Goal: Task Accomplishment & Management: Use online tool/utility

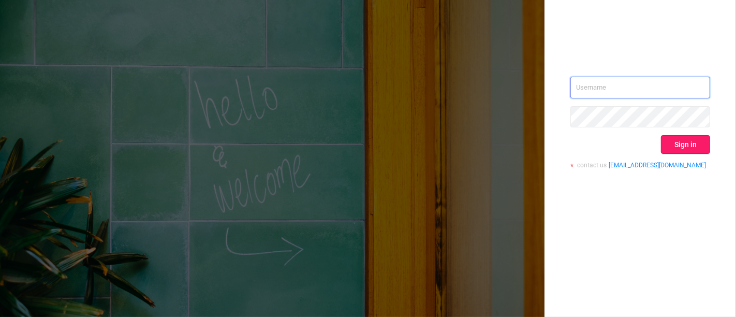
type input "[PERSON_NAME][EMAIL_ADDRESS][DOMAIN_NAME]"
click at [662, 143] on button "Sign in" at bounding box center [685, 144] width 49 height 19
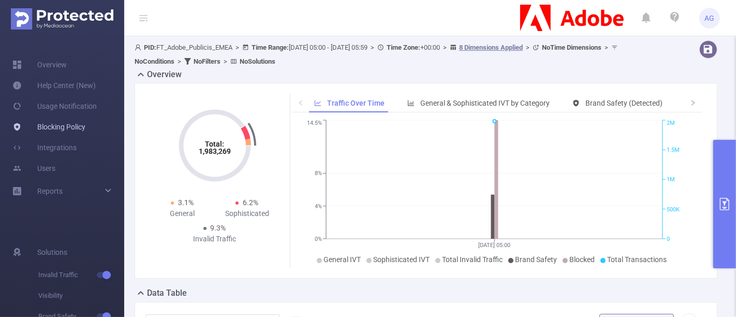
click at [85, 132] on link "Blocking Policy" at bounding box center [48, 127] width 73 height 21
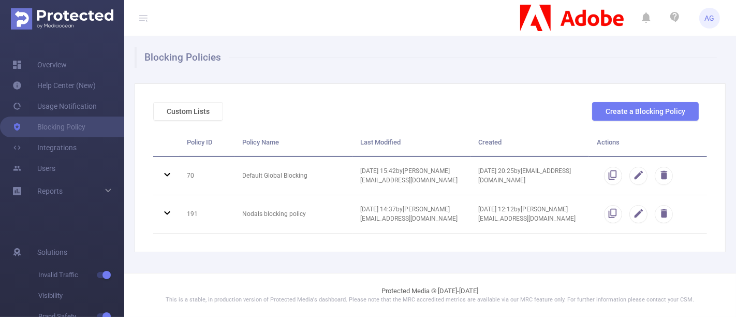
scroll to position [15, 0]
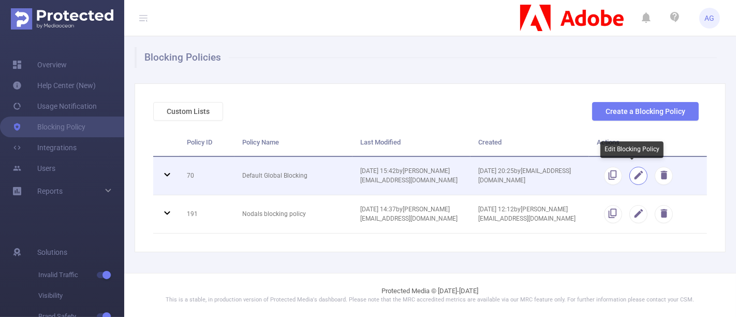
click at [630, 175] on button "button" at bounding box center [639, 176] width 18 height 18
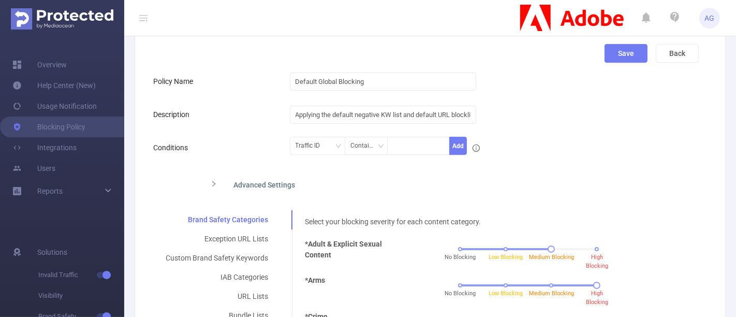
scroll to position [130, 0]
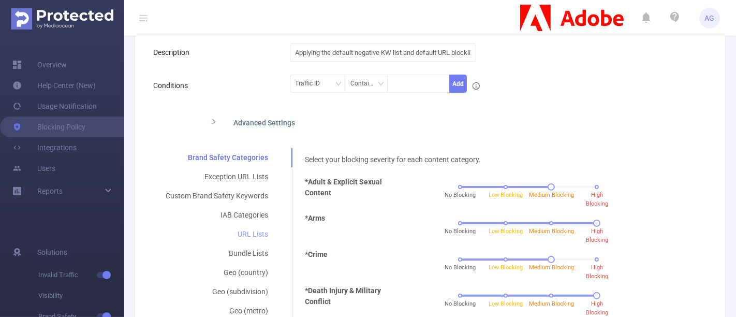
click at [256, 242] on div "URL Lists" at bounding box center [216, 234] width 127 height 19
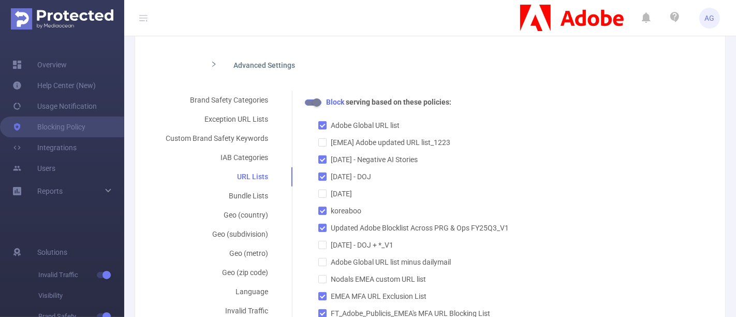
scroll to position [245, 0]
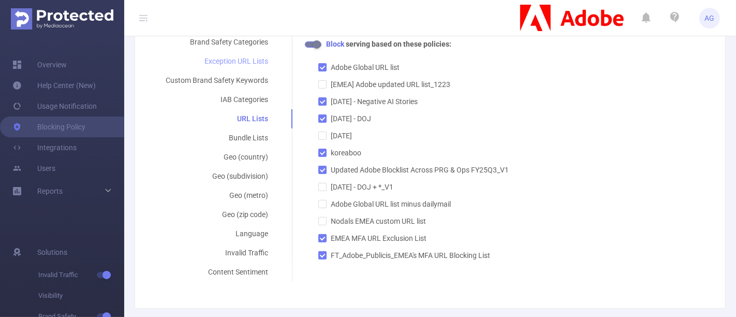
click at [244, 55] on div "Exception URL Lists" at bounding box center [216, 61] width 127 height 19
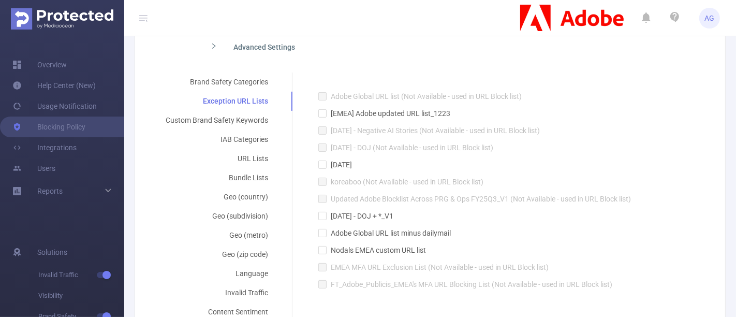
scroll to position [187, 0]
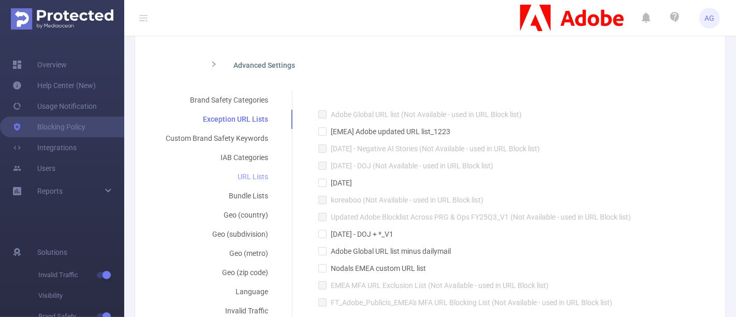
click at [244, 175] on div "URL Lists" at bounding box center [216, 176] width 127 height 19
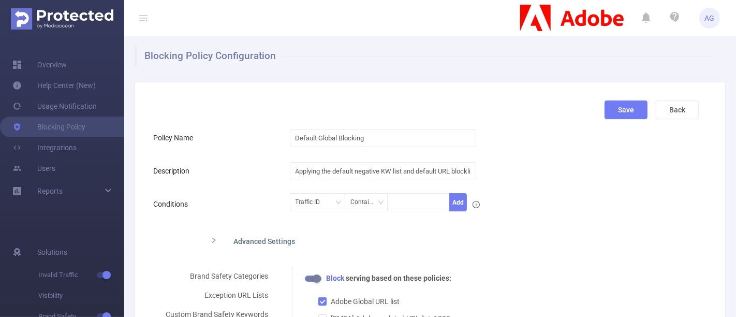
scroll to position [0, 0]
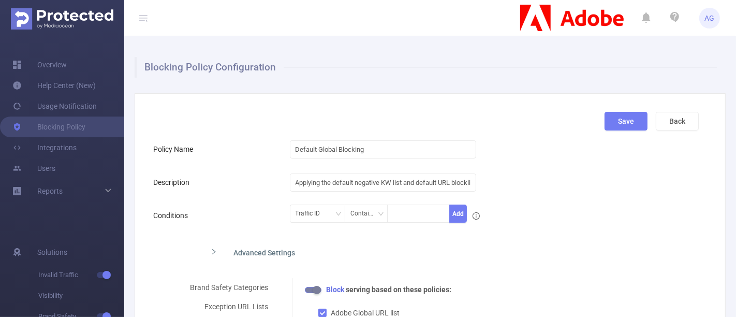
click at [662, 120] on button "Back" at bounding box center [677, 121] width 43 height 19
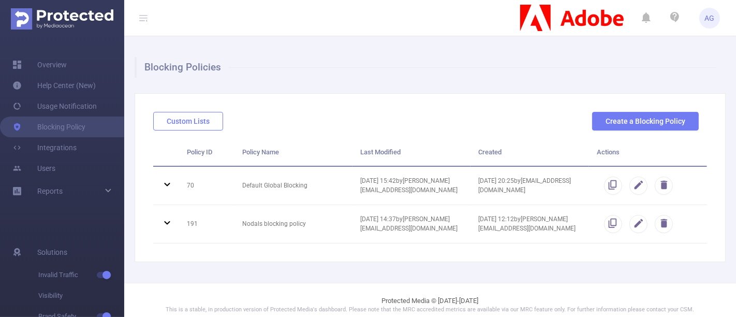
click at [214, 120] on div "Custom Lists" at bounding box center [188, 121] width 78 height 19
click at [207, 120] on button "Custom Lists" at bounding box center [188, 121] width 70 height 19
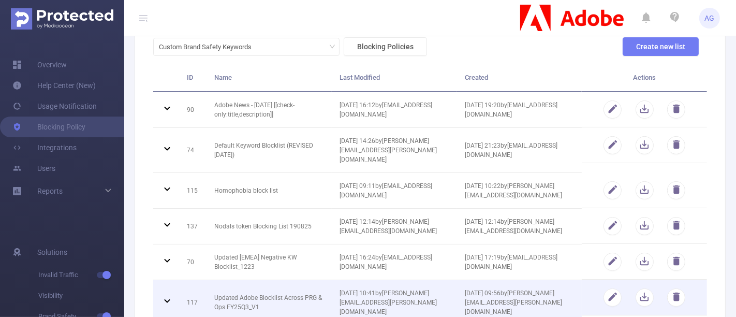
scroll to position [57, 0]
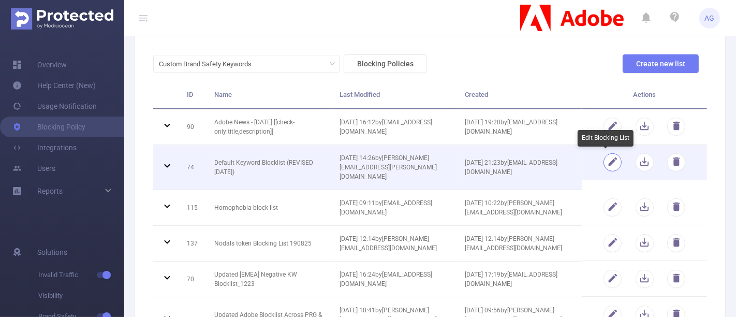
click at [605, 159] on button "button" at bounding box center [613, 162] width 18 height 18
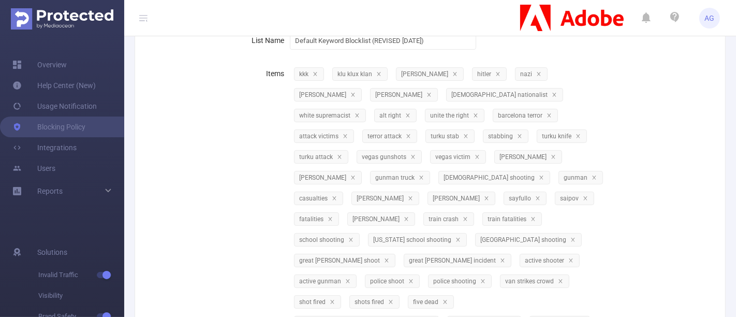
scroll to position [0, 0]
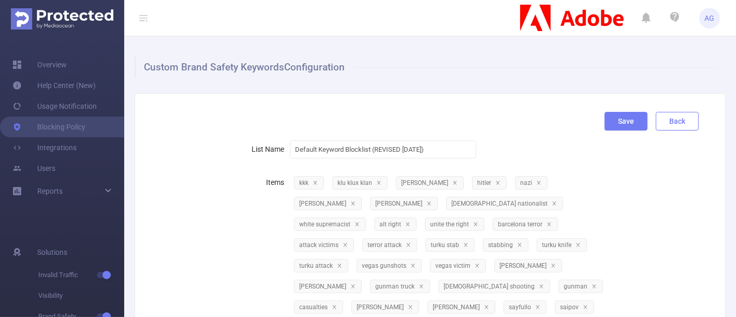
click at [662, 120] on button "Back" at bounding box center [677, 121] width 43 height 19
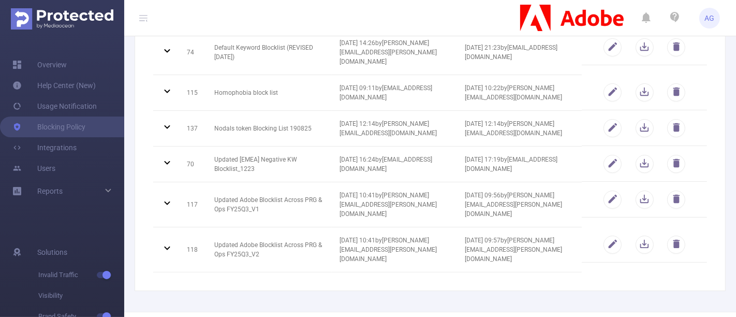
scroll to position [57, 0]
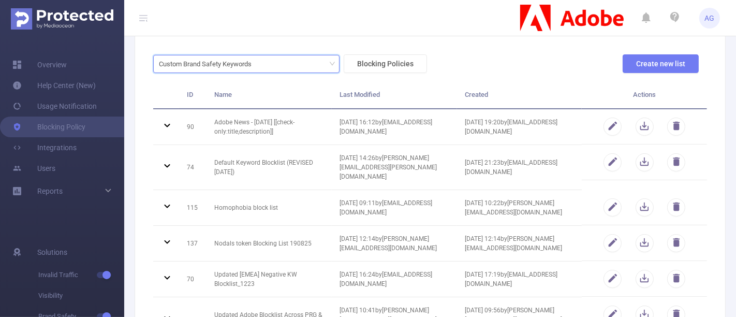
click at [320, 65] on div "Custom Brand Safety Keywords" at bounding box center [246, 63] width 175 height 17
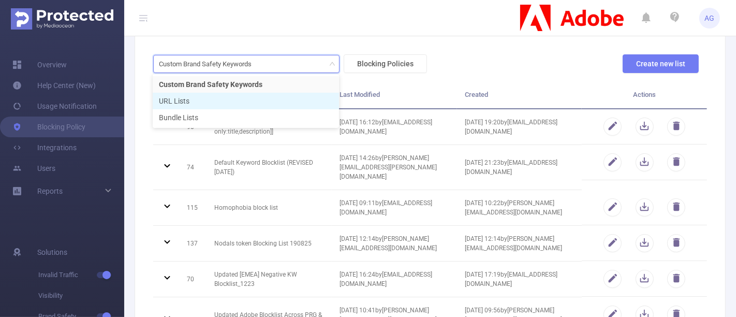
click at [315, 93] on li "URL Lists" at bounding box center [246, 101] width 186 height 17
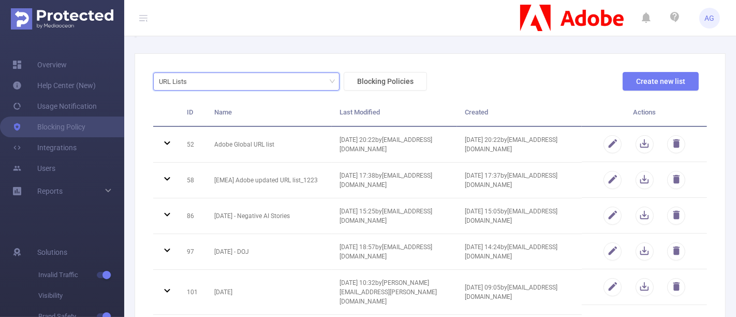
scroll to position [0, 0]
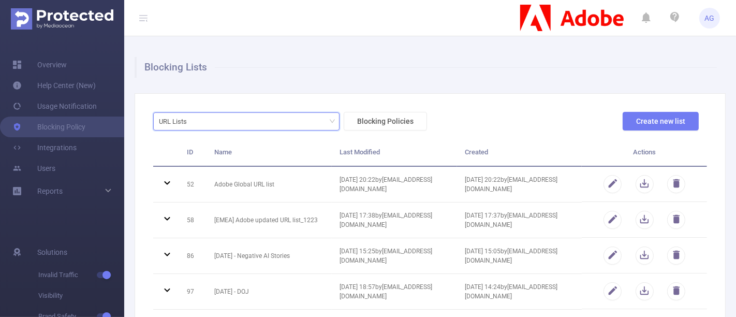
click at [303, 124] on div "URL Lists" at bounding box center [246, 121] width 175 height 17
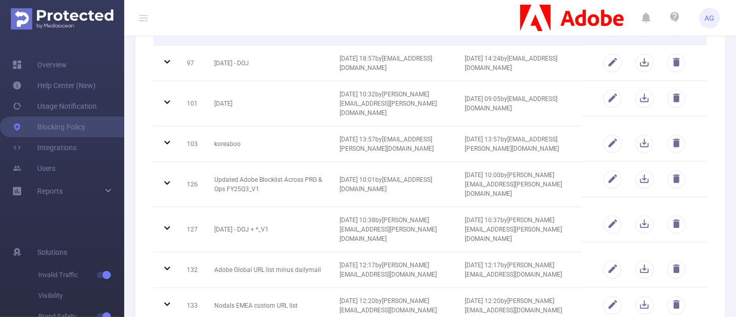
scroll to position [396, 0]
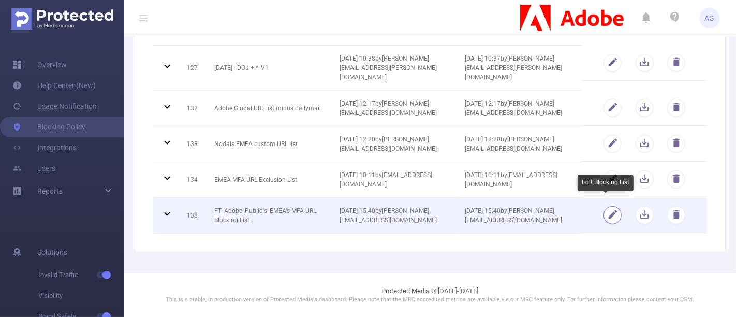
click at [611, 206] on button "button" at bounding box center [613, 215] width 18 height 18
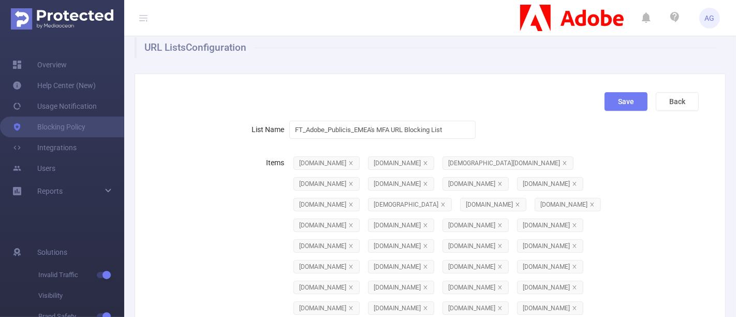
scroll to position [0, 0]
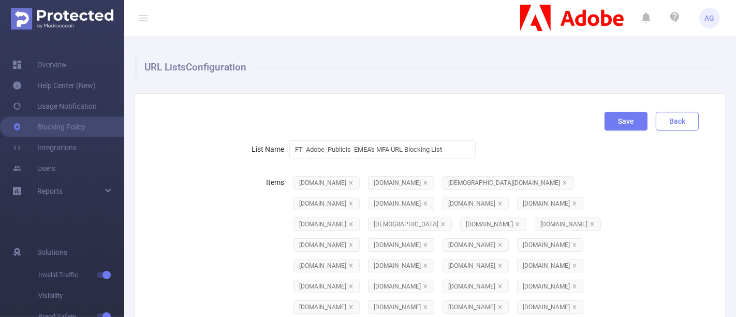
click at [662, 120] on button "Back" at bounding box center [677, 121] width 43 height 19
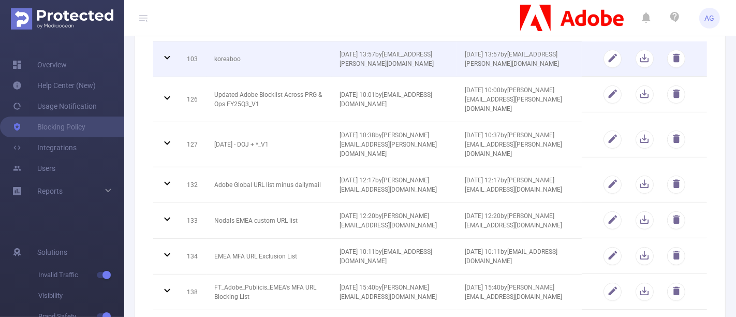
scroll to position [345, 0]
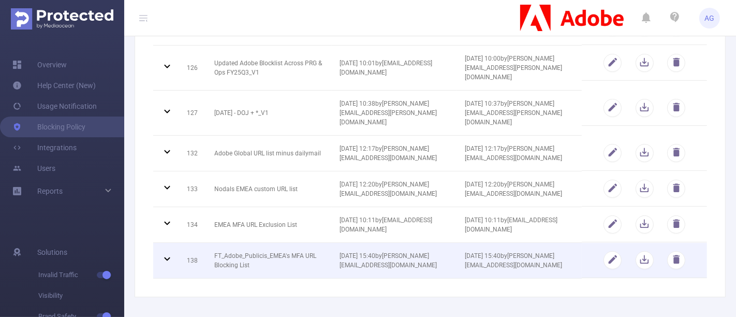
click at [169, 263] on icon at bounding box center [167, 259] width 12 height 12
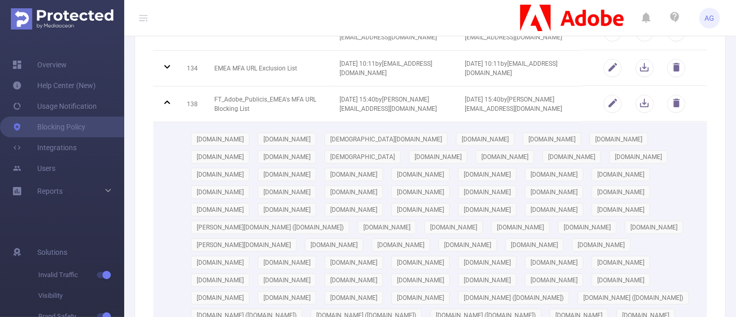
scroll to position [460, 0]
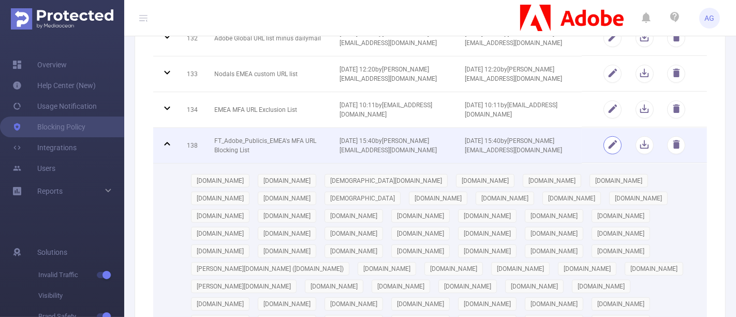
click at [604, 137] on button "button" at bounding box center [613, 145] width 18 height 18
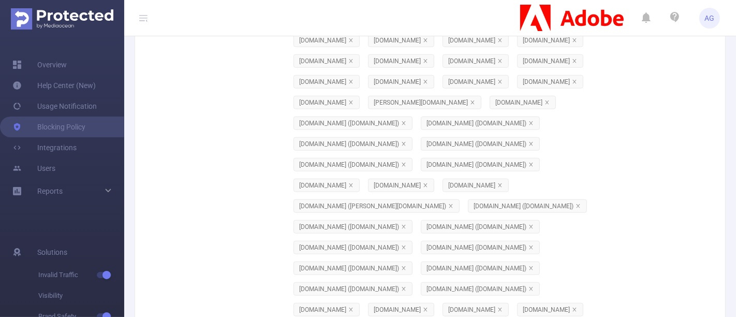
scroll to position [883, 0]
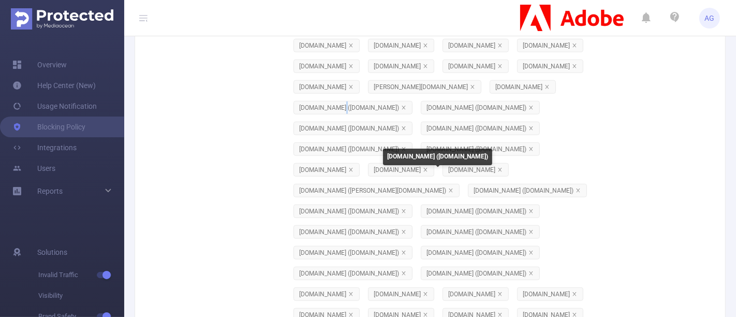
click at [399, 111] on span "[DOMAIN_NAME] ([DOMAIN_NAME])" at bounding box center [349, 107] width 100 height 7
drag, startPoint x: 513, startPoint y: 189, endPoint x: 375, endPoint y: 193, distance: 138.3
click at [375, 114] on span "[DOMAIN_NAME] ([DOMAIN_NAME])" at bounding box center [353, 107] width 119 height 13
copy span "[DOMAIN_NAME] ([DOMAIN_NAME])"
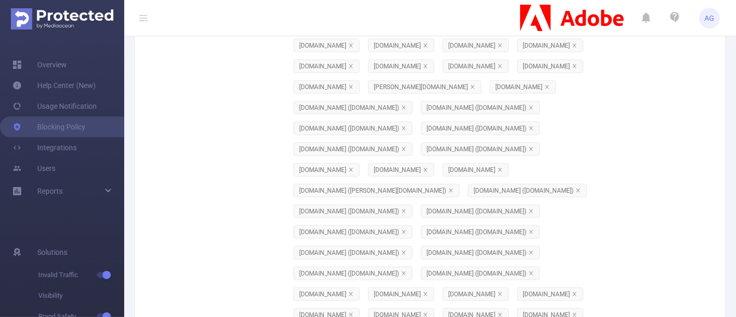
scroll to position [941, 0]
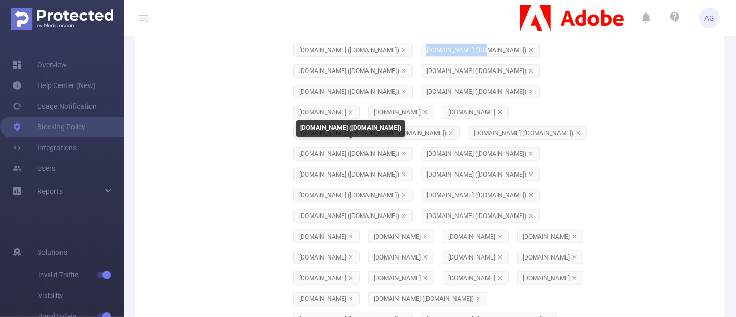
drag, startPoint x: 352, startPoint y: 154, endPoint x: 297, endPoint y: 154, distance: 54.9
click at [427, 54] on span "[DOMAIN_NAME] ([DOMAIN_NAME])" at bounding box center [477, 50] width 100 height 7
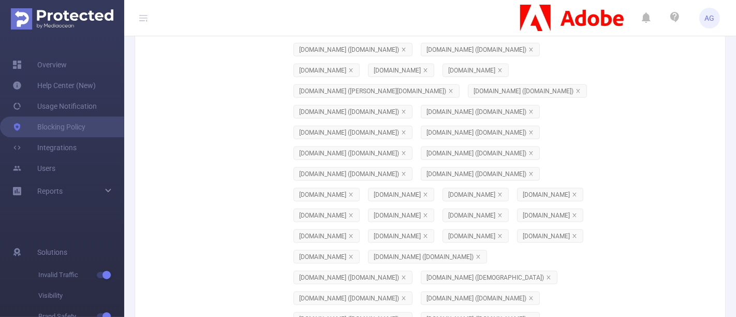
scroll to position [998, 0]
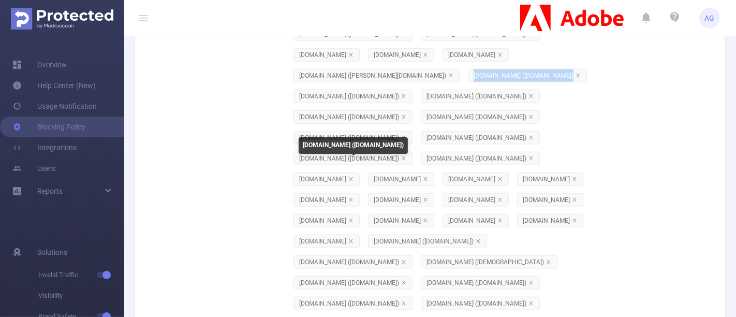
drag, startPoint x: 378, startPoint y: 181, endPoint x: 297, endPoint y: 182, distance: 80.3
click at [474, 79] on span "[DOMAIN_NAME] ([DOMAIN_NAME])" at bounding box center [524, 75] width 100 height 7
copy span "[DOMAIN_NAME] ("
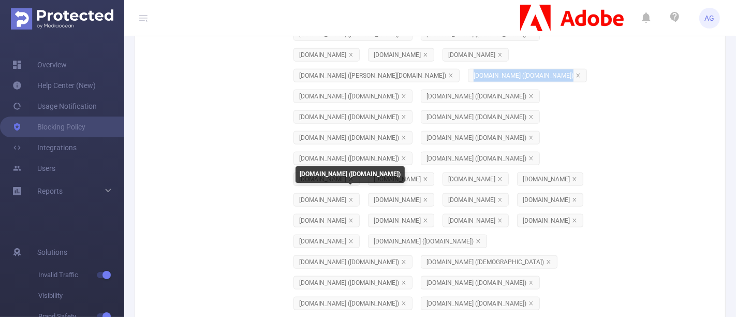
drag, startPoint x: 408, startPoint y: 200, endPoint x: 378, endPoint y: 201, distance: 30.1
click at [421, 103] on span "[DOMAIN_NAME] ([DOMAIN_NAME])" at bounding box center [480, 96] width 119 height 13
copy span "[DOMAIN_NAME])"
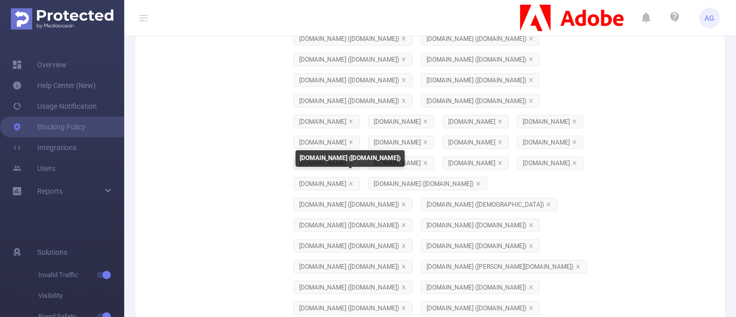
drag, startPoint x: 296, startPoint y: 183, endPoint x: 407, endPoint y: 189, distance: 111.0
click at [421, 87] on span "[DOMAIN_NAME] ([DOMAIN_NAME])" at bounding box center [480, 80] width 119 height 13
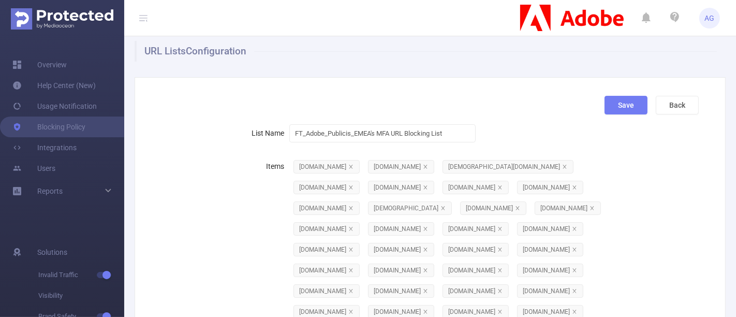
scroll to position [0, 0]
